Goal: Transaction & Acquisition: Purchase product/service

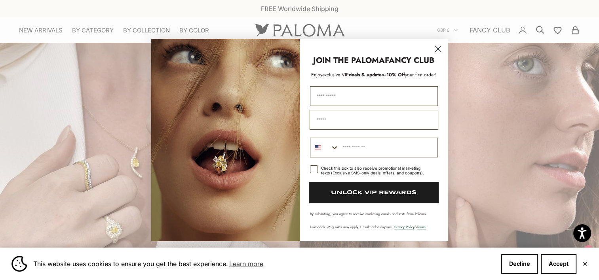
click at [434, 48] on circle "Close dialog" at bounding box center [437, 48] width 13 height 13
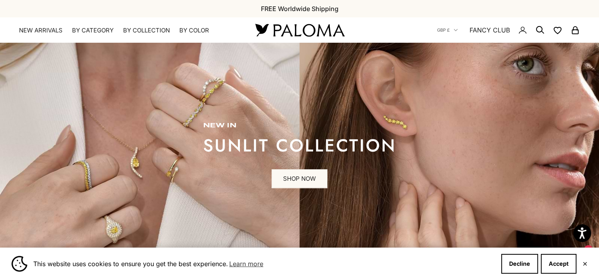
click at [567, 243] on img at bounding box center [299, 155] width 599 height 224
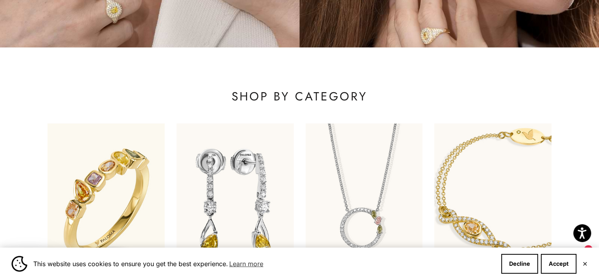
scroll to position [338, 0]
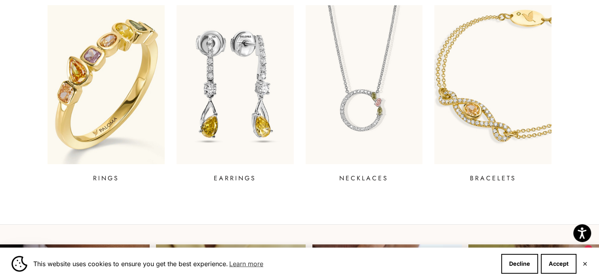
click at [82, 101] on img at bounding box center [106, 84] width 140 height 191
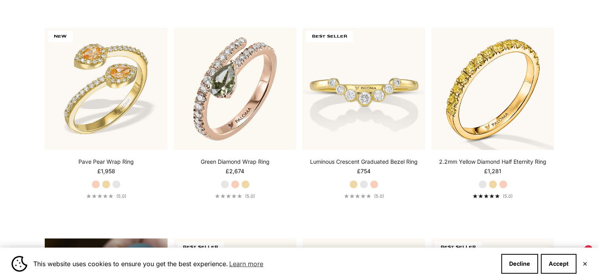
scroll to position [418, 0]
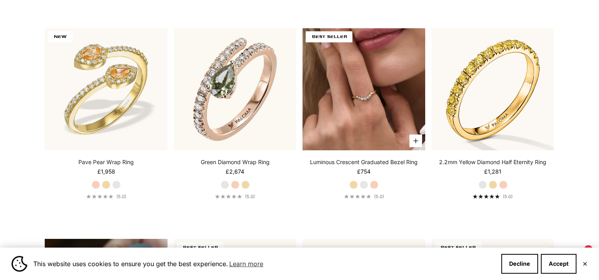
click at [374, 94] on img at bounding box center [363, 89] width 123 height 123
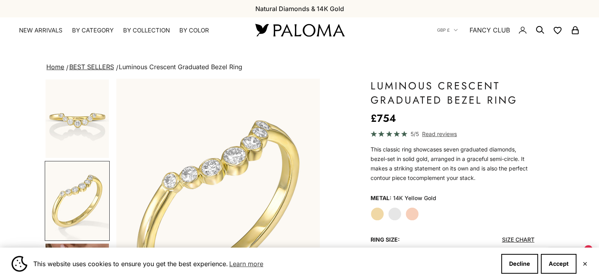
click at [532, 28] on nav "GBP £ Country Afghanistan (AFN ؋) Åland Islands (EUR €) Albania (ALL L) Algeria…" at bounding box center [508, 29] width 143 height 25
click at [537, 30] on icon "Secondary navigation" at bounding box center [539, 29] width 9 height 9
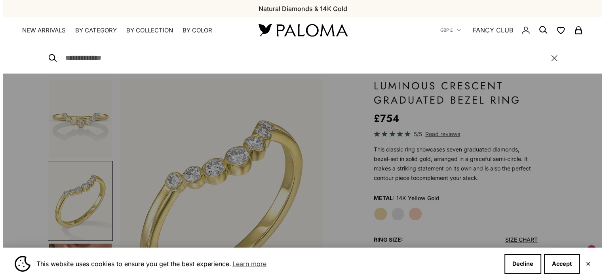
scroll to position [0, 104]
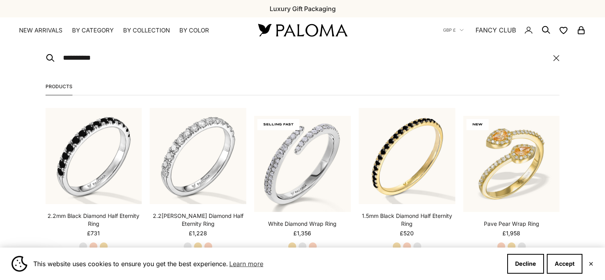
type input "*********"
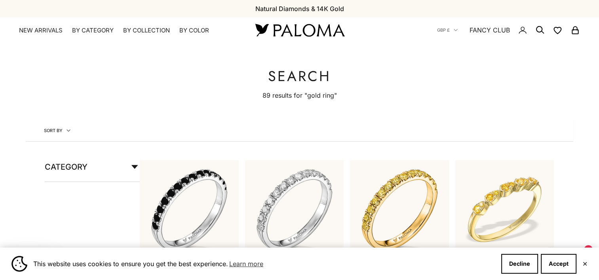
click at [538, 30] on icon "Secondary navigation" at bounding box center [539, 29] width 9 height 9
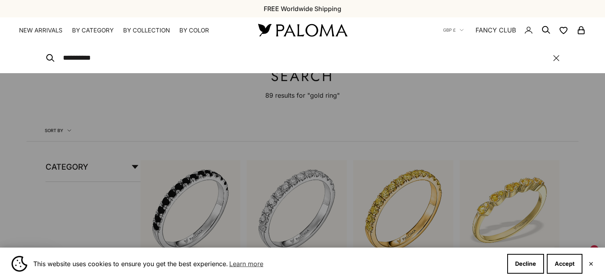
type input "*********"
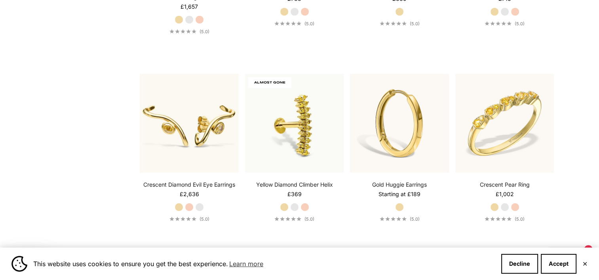
scroll to position [2056, 0]
